Goal: Task Accomplishment & Management: Complete application form

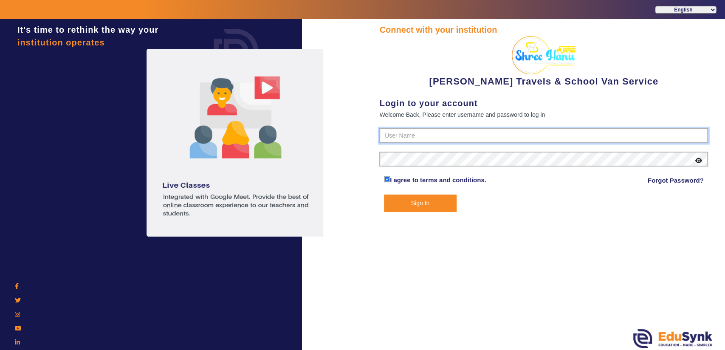
click at [420, 137] on input "text" at bounding box center [543, 135] width 329 height 15
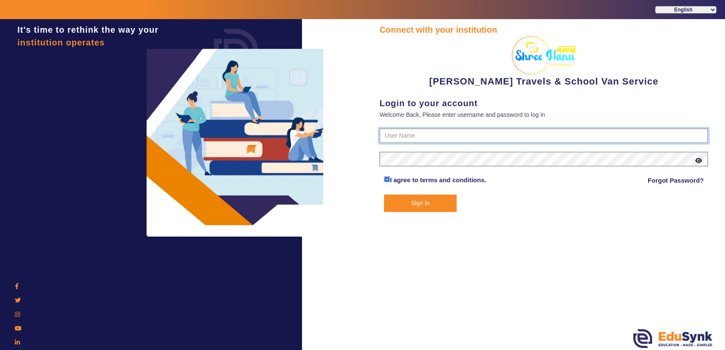
paste input "9713429926"
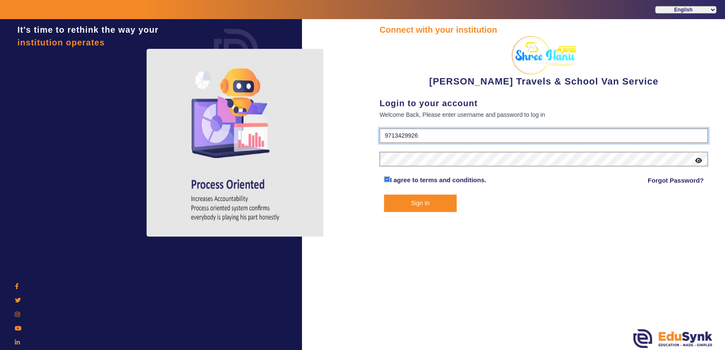
type input "9713429926"
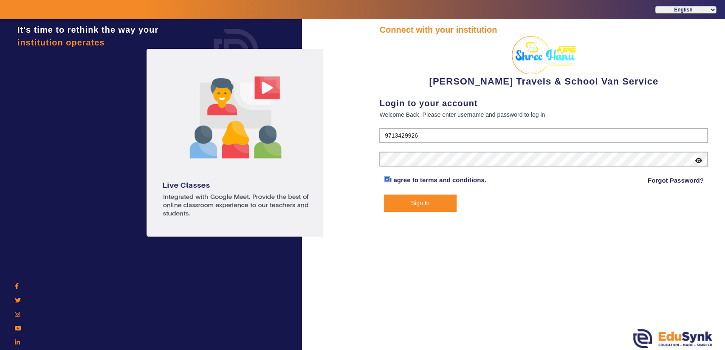
click at [395, 201] on button "Sign In" at bounding box center [420, 203] width 73 height 17
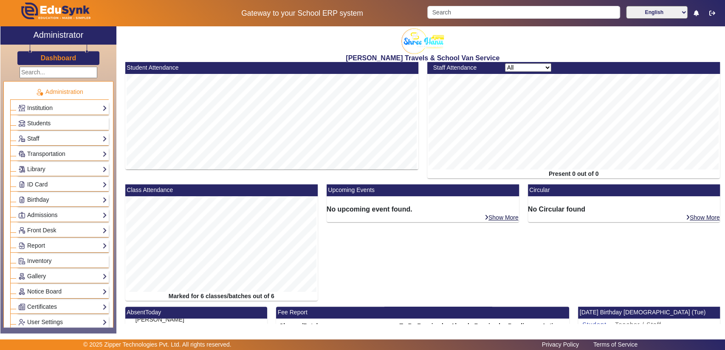
click at [63, 137] on link "Staff" at bounding box center [62, 139] width 89 height 10
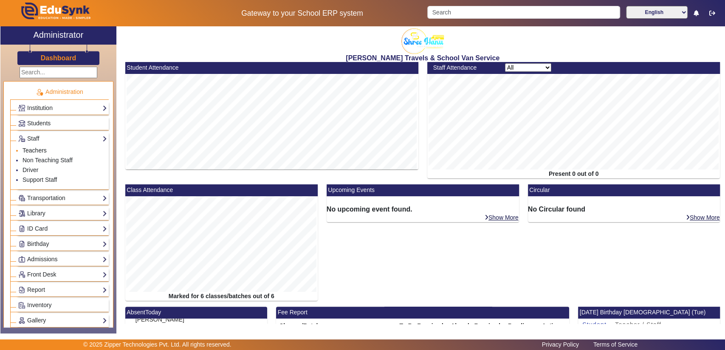
click at [34, 152] on link "Teachers" at bounding box center [35, 150] width 24 height 7
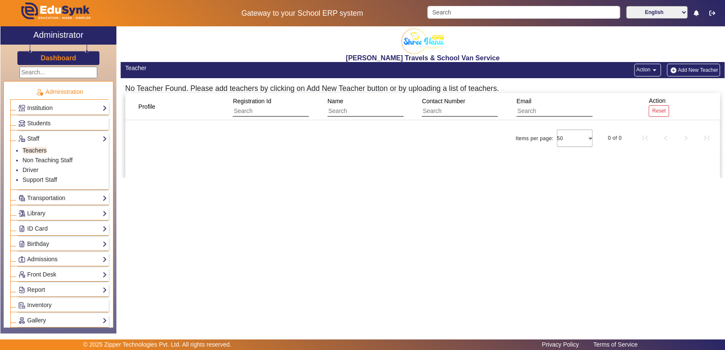
click at [687, 69] on button "Add New Teacher" at bounding box center [694, 70] width 54 height 13
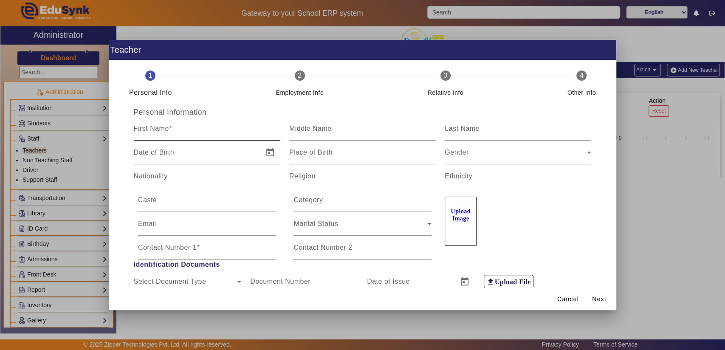
click at [156, 131] on mat-label "First Name" at bounding box center [151, 128] width 35 height 7
click at [156, 131] on input "First Name" at bounding box center [207, 132] width 147 height 10
type input "[DATE]"
click at [470, 128] on mat-label "Last Name" at bounding box center [462, 128] width 35 height 7
click at [470, 128] on input "Last Name" at bounding box center [518, 132] width 147 height 10
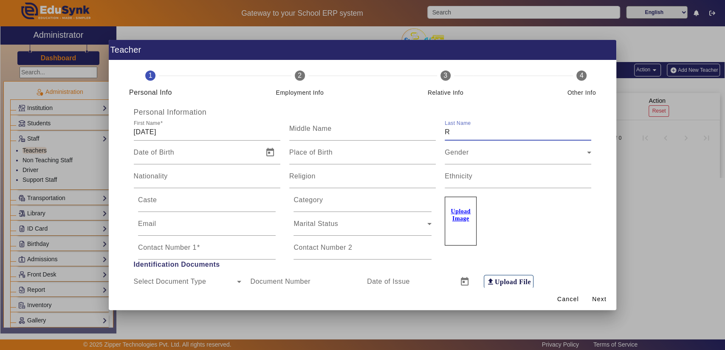
type input "R"
type input "s"
type input "Srivastava"
click at [471, 161] on div "Gender Gender" at bounding box center [518, 153] width 147 height 24
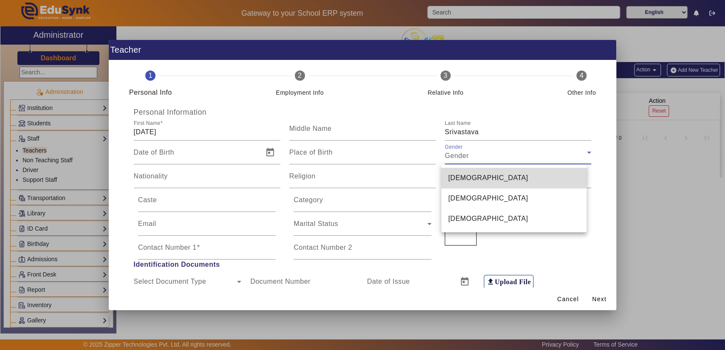
click at [472, 172] on mat-option "[DEMOGRAPHIC_DATA]" at bounding box center [513, 178] width 145 height 20
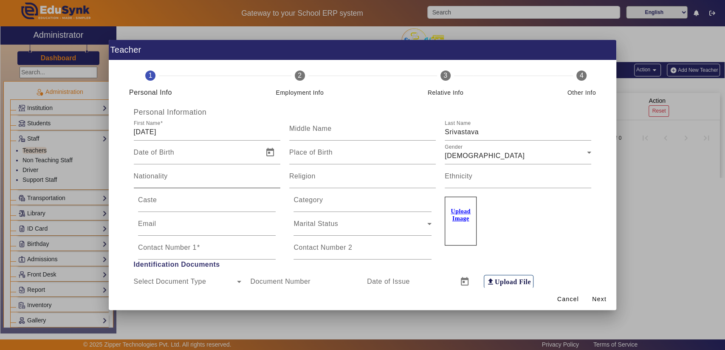
click at [222, 171] on div "Nationality" at bounding box center [207, 176] width 147 height 24
type input "[DEMOGRAPHIC_DATA]"
click at [598, 303] on span "Next" at bounding box center [599, 299] width 14 height 9
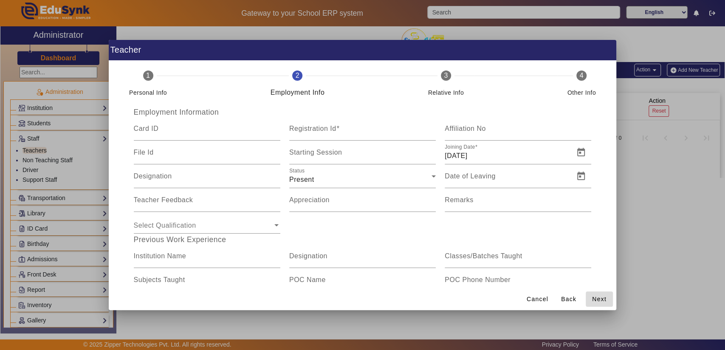
click at [598, 303] on span "Next" at bounding box center [599, 299] width 14 height 9
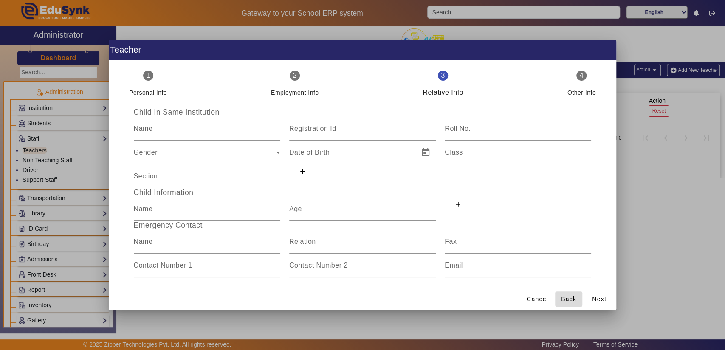
click at [568, 302] on span "Back" at bounding box center [568, 299] width 15 height 9
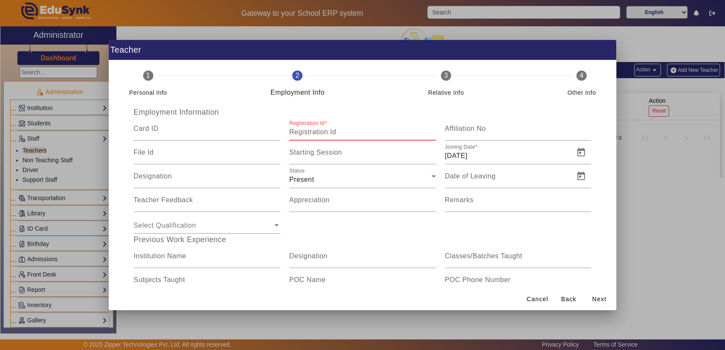
click at [338, 129] on input "Registration Id" at bounding box center [362, 132] width 147 height 10
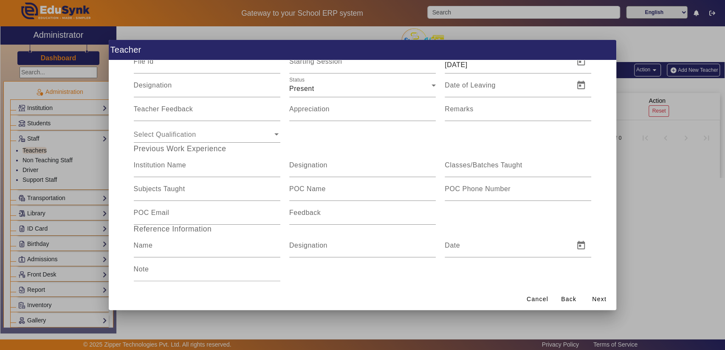
scroll to position [103, 0]
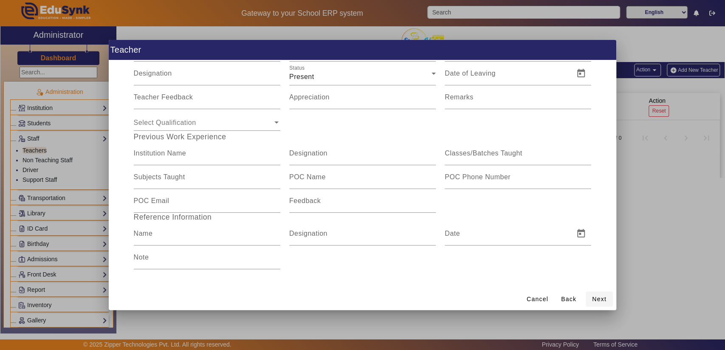
type input "KS001"
click at [595, 301] on span "Next" at bounding box center [599, 299] width 14 height 9
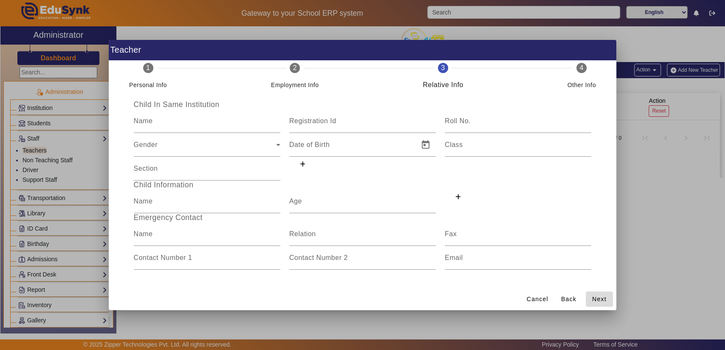
click at [595, 301] on span "Next" at bounding box center [599, 299] width 14 height 9
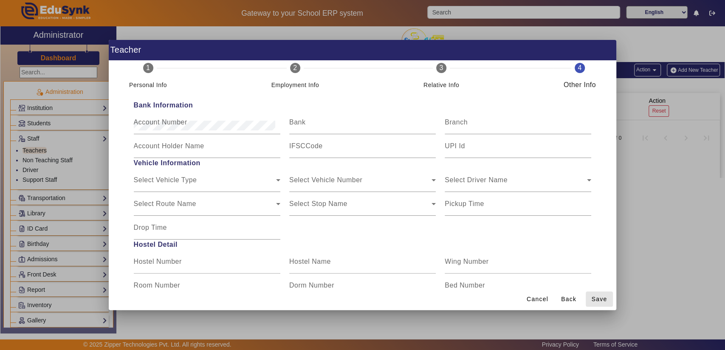
click at [595, 301] on span "Save" at bounding box center [599, 299] width 16 height 9
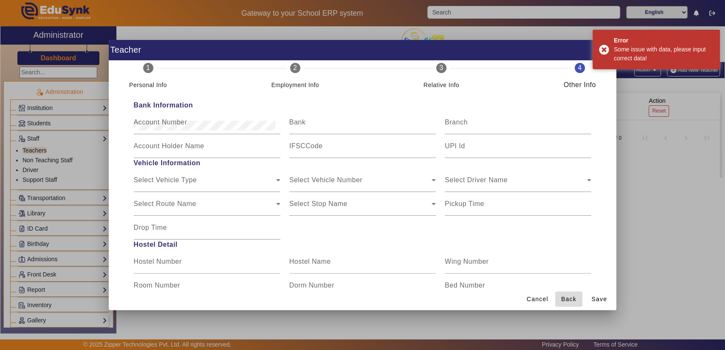
click at [567, 296] on span "Back" at bounding box center [568, 299] width 15 height 9
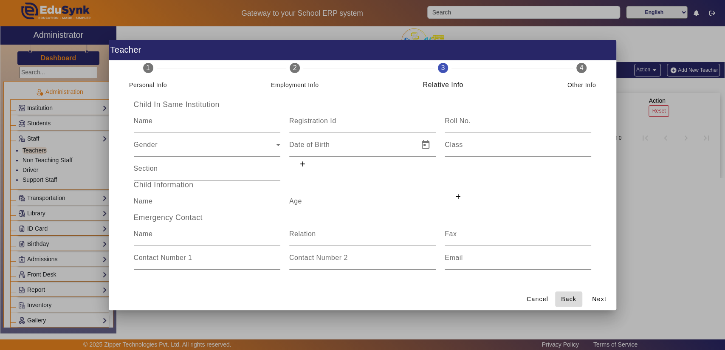
click at [562, 299] on span "Back" at bounding box center [568, 299] width 15 height 9
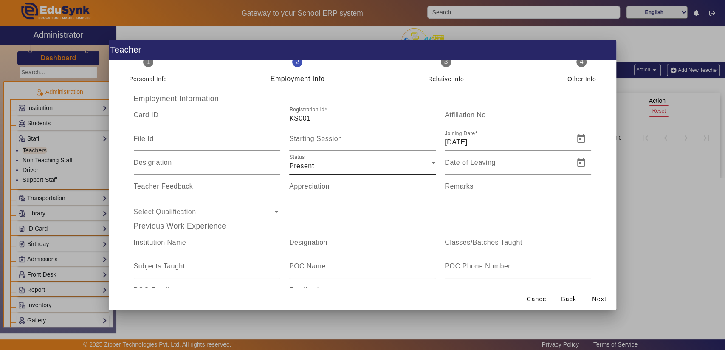
scroll to position [14, 0]
click at [550, 139] on input "[DATE]" at bounding box center [507, 141] width 124 height 10
click at [462, 140] on input "[DATE]" at bounding box center [507, 141] width 124 height 10
click at [449, 138] on input "[DATE]" at bounding box center [507, 141] width 124 height 10
click at [458, 143] on input "[DATE]" at bounding box center [507, 141] width 124 height 10
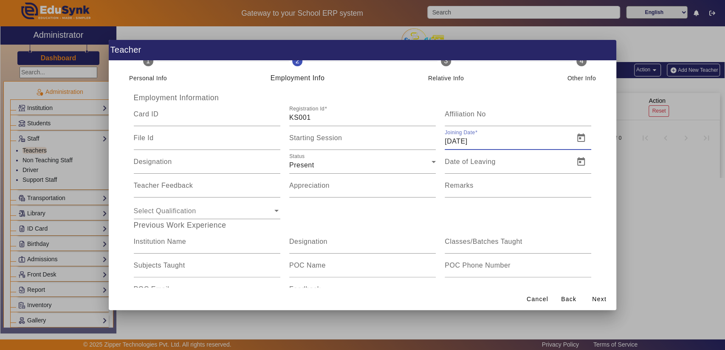
click at [448, 140] on input "[DATE]" at bounding box center [507, 141] width 124 height 10
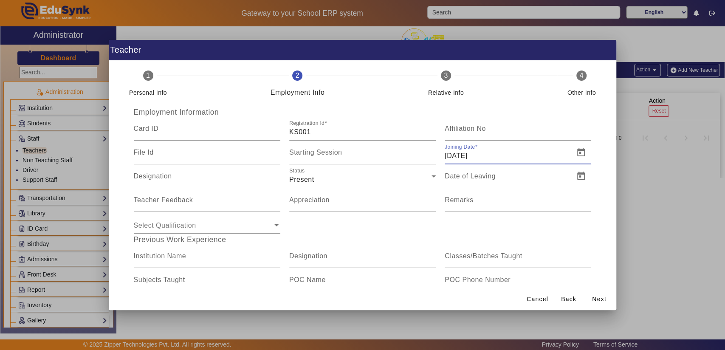
scroll to position [103, 0]
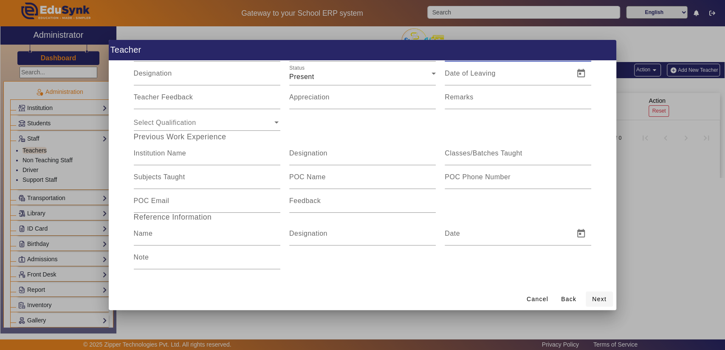
type input "[DATE]"
click at [592, 299] on span "Next" at bounding box center [599, 299] width 14 height 9
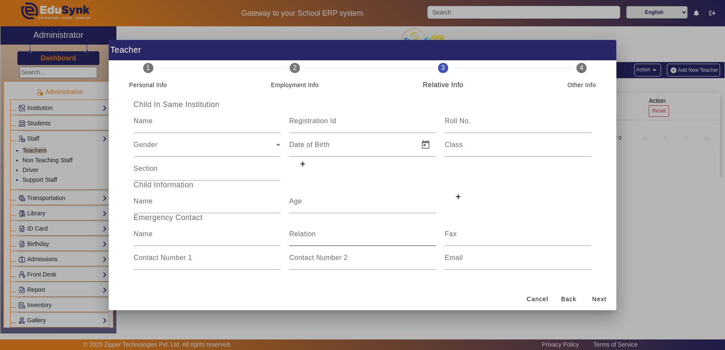
scroll to position [0, 0]
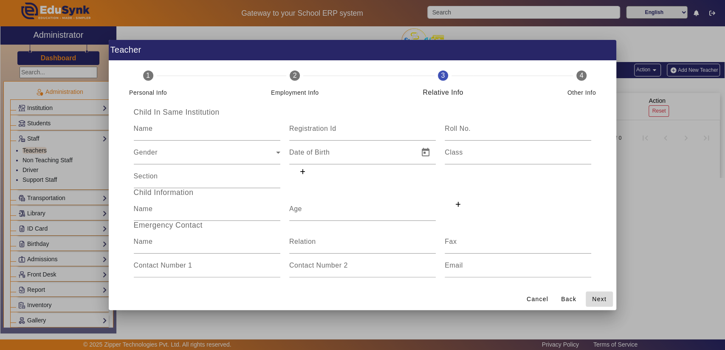
click at [594, 300] on span "Next" at bounding box center [599, 299] width 14 height 9
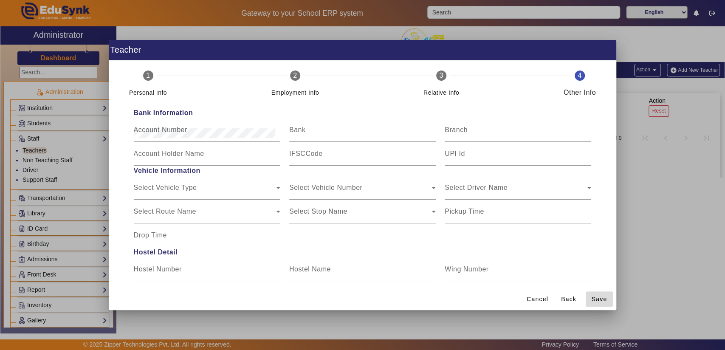
click at [601, 302] on span "Save" at bounding box center [599, 299] width 16 height 9
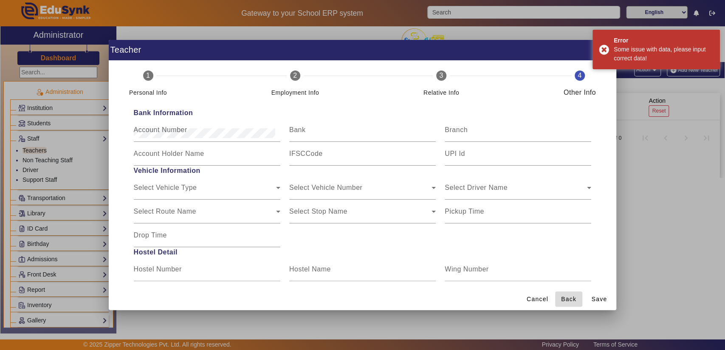
click at [565, 300] on span "Back" at bounding box center [568, 299] width 15 height 9
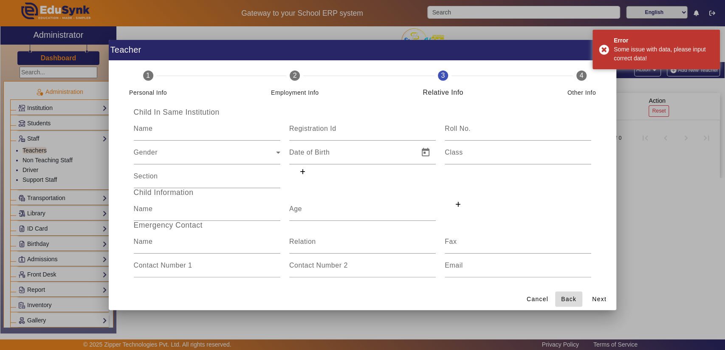
click at [565, 300] on span "Back" at bounding box center [568, 299] width 15 height 9
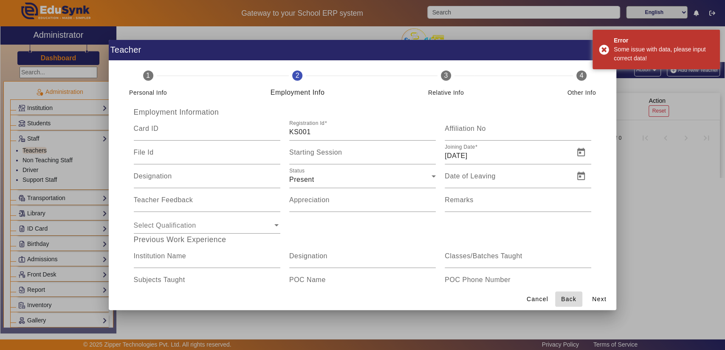
click at [565, 300] on span "Back" at bounding box center [568, 299] width 15 height 9
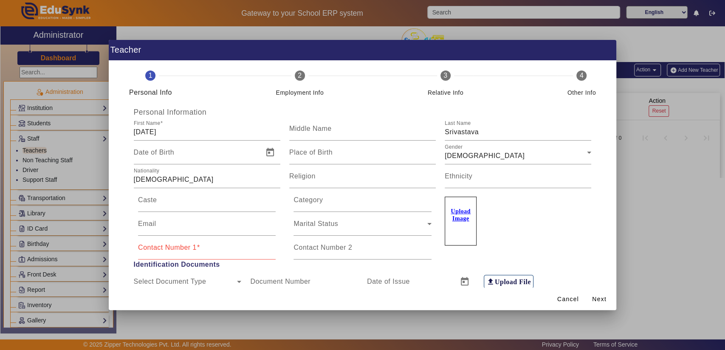
click at [244, 240] on div "Contact Number 1" at bounding box center [207, 248] width 138 height 24
click at [194, 253] on input "Contact Number 1" at bounding box center [207, 251] width 138 height 10
type input "9713429926"
click at [604, 300] on span "Next" at bounding box center [599, 299] width 14 height 9
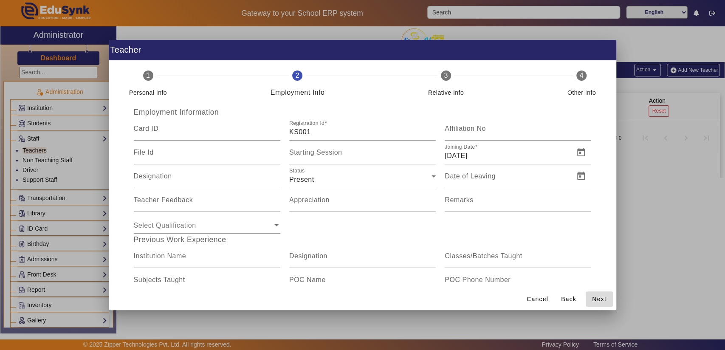
click at [604, 300] on span "Next" at bounding box center [599, 299] width 14 height 9
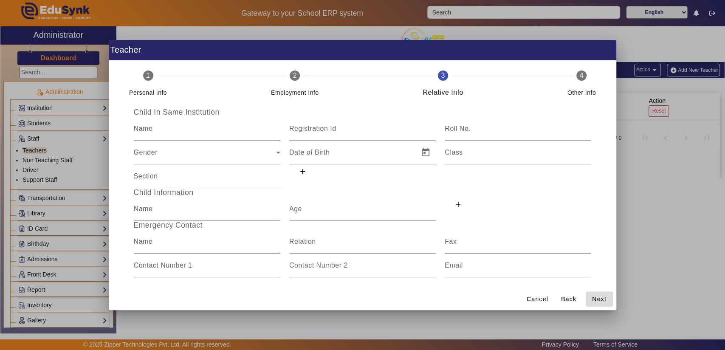
click at [604, 300] on span "Next" at bounding box center [599, 299] width 14 height 9
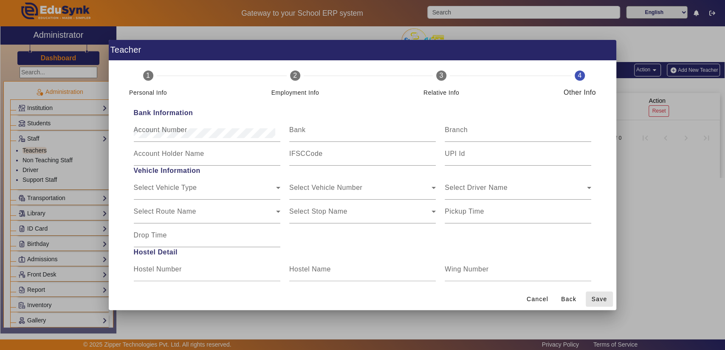
click at [604, 300] on span "Save" at bounding box center [599, 299] width 16 height 9
click at [598, 299] on span "Save" at bounding box center [599, 299] width 16 height 9
click at [567, 296] on span "Back" at bounding box center [568, 299] width 15 height 9
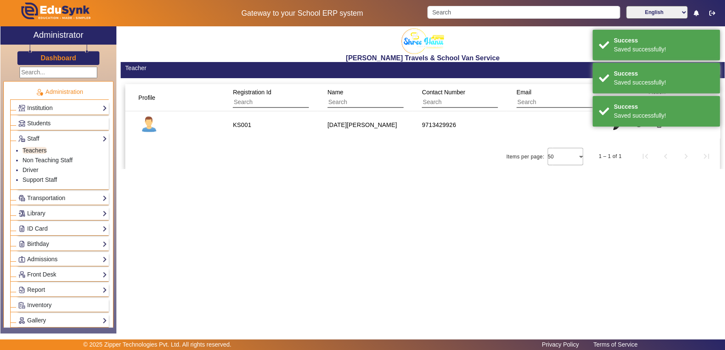
drag, startPoint x: 567, startPoint y: 297, endPoint x: 324, endPoint y: 207, distance: 259.5
click at [324, 207] on div "[PERSON_NAME] Travels & School Van Service Teacher Action arrow_drop_down Add N…" at bounding box center [420, 175] width 608 height 298
click at [61, 199] on link "Transportation" at bounding box center [62, 198] width 89 height 10
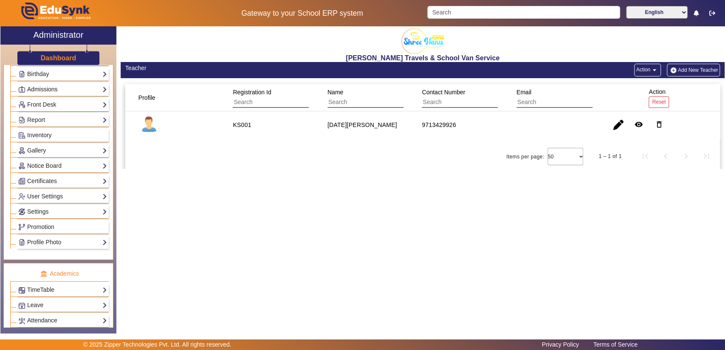
scroll to position [167, 0]
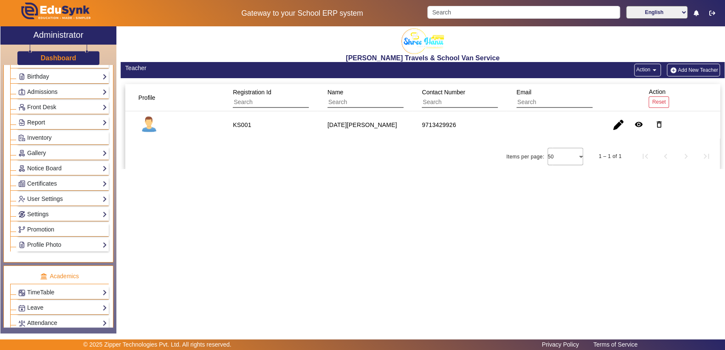
click at [69, 119] on link "Report" at bounding box center [62, 123] width 89 height 10
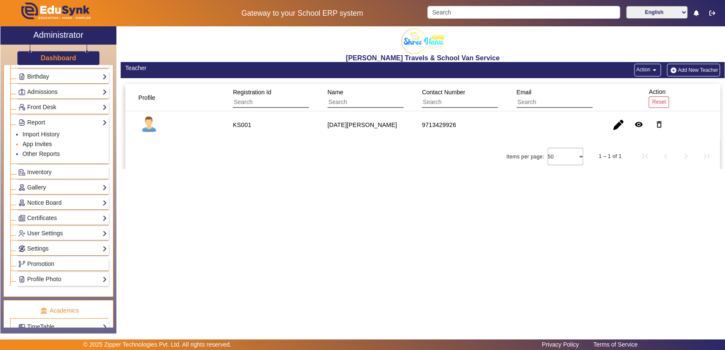
click at [43, 141] on link "App Invites" at bounding box center [37, 144] width 29 height 7
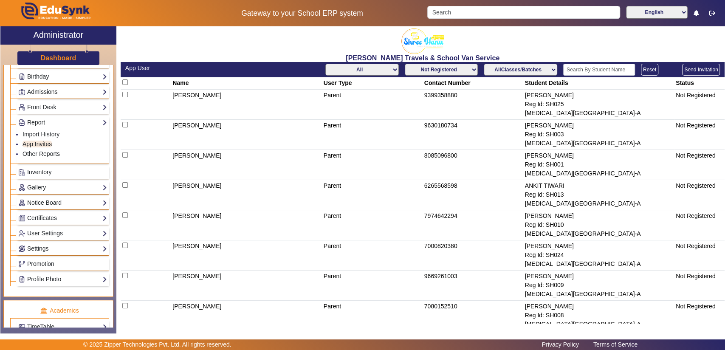
click at [385, 69] on select "All Teacher Parent Driver Support Staff" at bounding box center [361, 70] width 73 height 12
click at [325, 64] on select "All Teacher Parent Driver Support Staff" at bounding box center [361, 70] width 73 height 12
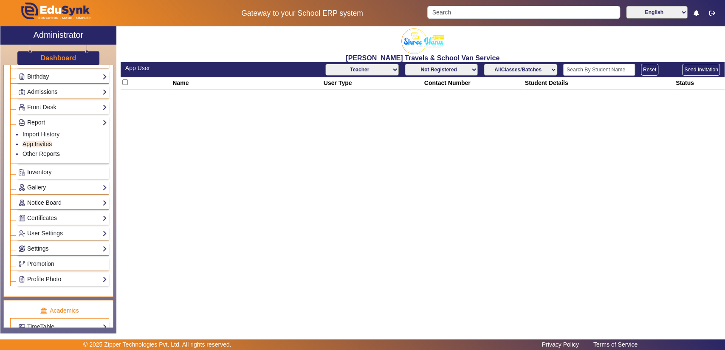
click at [646, 67] on button "Reset" at bounding box center [649, 70] width 17 height 12
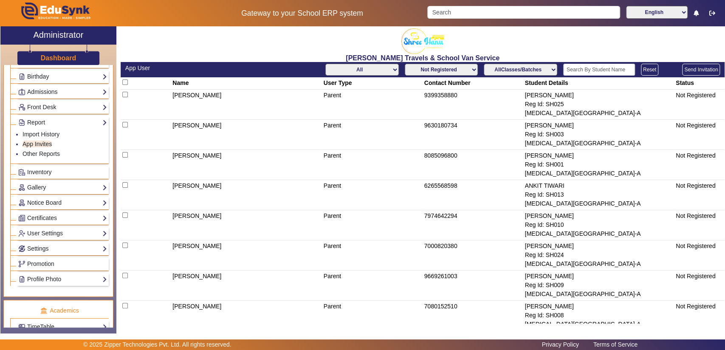
click at [384, 72] on select "All Teacher Parent Driver Support Staff" at bounding box center [361, 70] width 73 height 12
select select "Teacher"
click at [325, 64] on select "All Teacher Parent Driver Support Staff" at bounding box center [361, 70] width 73 height 12
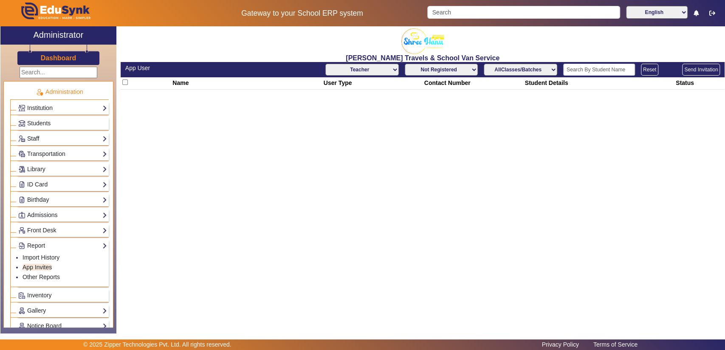
click at [65, 136] on link "Staff" at bounding box center [62, 139] width 89 height 10
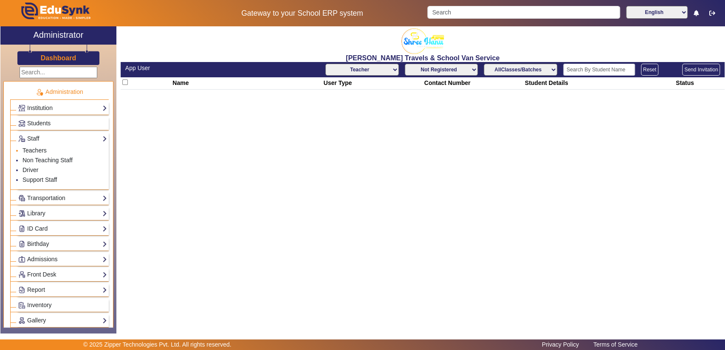
click at [54, 152] on li "Teachers" at bounding box center [65, 151] width 85 height 10
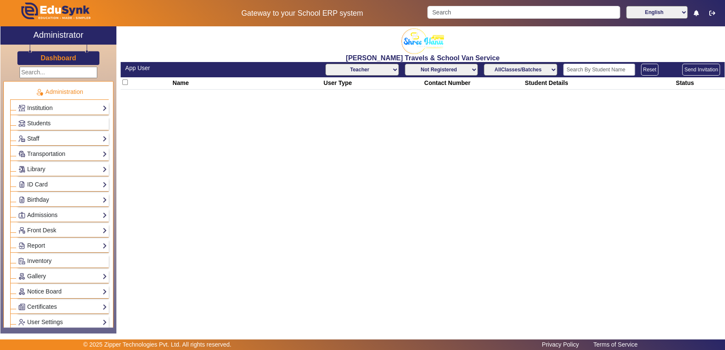
click at [37, 136] on link "Staff" at bounding box center [62, 139] width 89 height 10
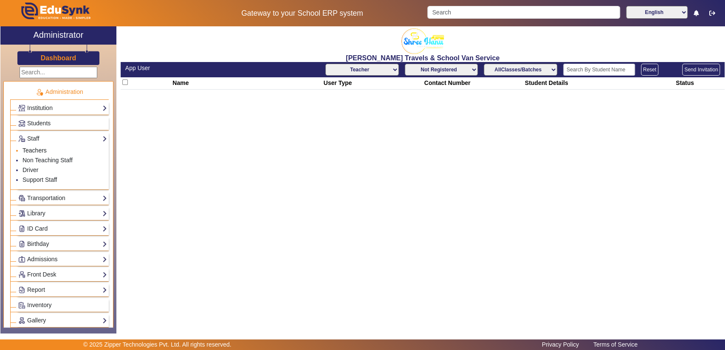
click at [37, 150] on link "Teachers" at bounding box center [35, 150] width 24 height 7
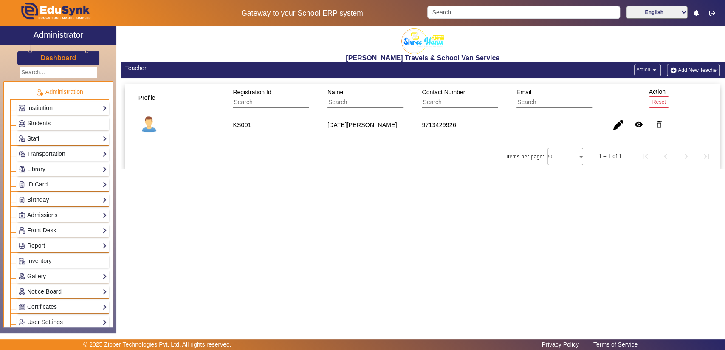
click at [50, 248] on link "Report" at bounding box center [62, 246] width 89 height 10
click at [44, 259] on link "Import History" at bounding box center [41, 257] width 37 height 7
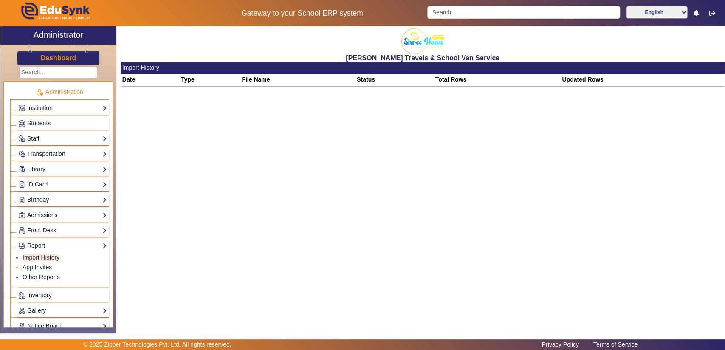
click at [43, 269] on li "App Invites" at bounding box center [65, 268] width 85 height 10
click at [54, 241] on link "Report" at bounding box center [62, 246] width 89 height 10
click at [43, 257] on link "Import History" at bounding box center [41, 257] width 37 height 7
click at [38, 265] on link "App Invites" at bounding box center [37, 267] width 29 height 7
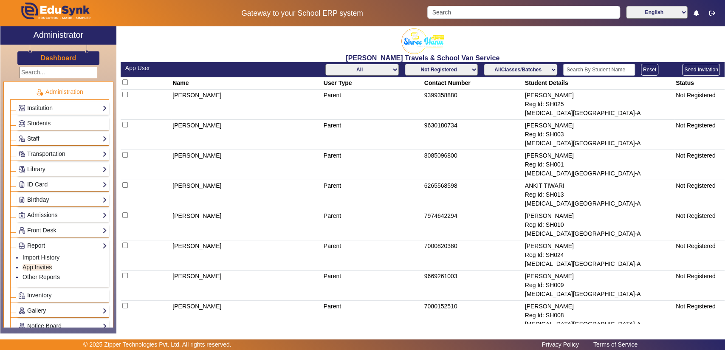
click at [382, 74] on select "All Teacher Parent Driver Support Staff" at bounding box center [361, 70] width 73 height 12
select select "Teacher"
click at [325, 64] on select "All Teacher Parent Driver Support Staff" at bounding box center [361, 70] width 73 height 12
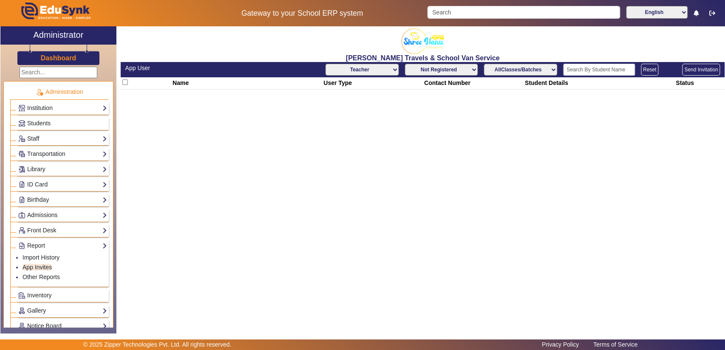
click at [433, 68] on select "Not Registered Registered" at bounding box center [441, 70] width 73 height 12
select select "registered"
click at [406, 64] on select "Not Registered Registered" at bounding box center [441, 70] width 73 height 12
click at [412, 186] on div "Shree Hanu Travels & School Van Service App User All Teacher Parent Driver Supp…" at bounding box center [420, 175] width 608 height 298
click at [123, 81] on input "checkbox" at bounding box center [125, 82] width 6 height 6
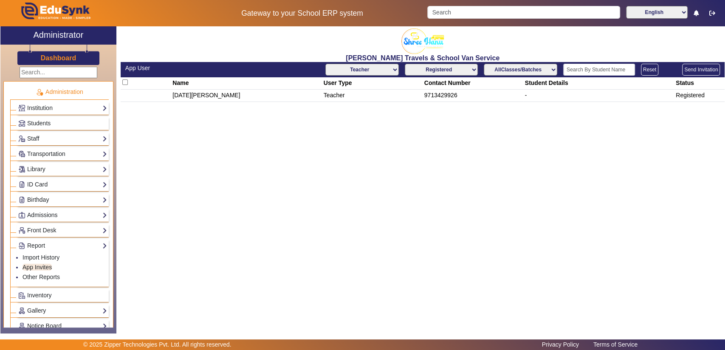
checkbox input "true"
click at [692, 68] on button "Send Invitation" at bounding box center [701, 70] width 38 height 12
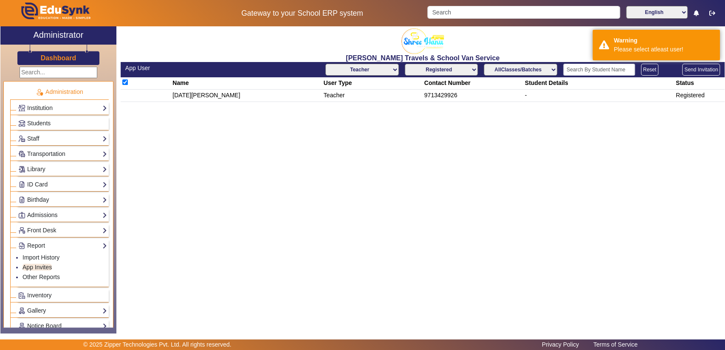
click at [197, 99] on td "[DATE][PERSON_NAME]" at bounding box center [246, 96] width 151 height 12
